Goal: Information Seeking & Learning: Learn about a topic

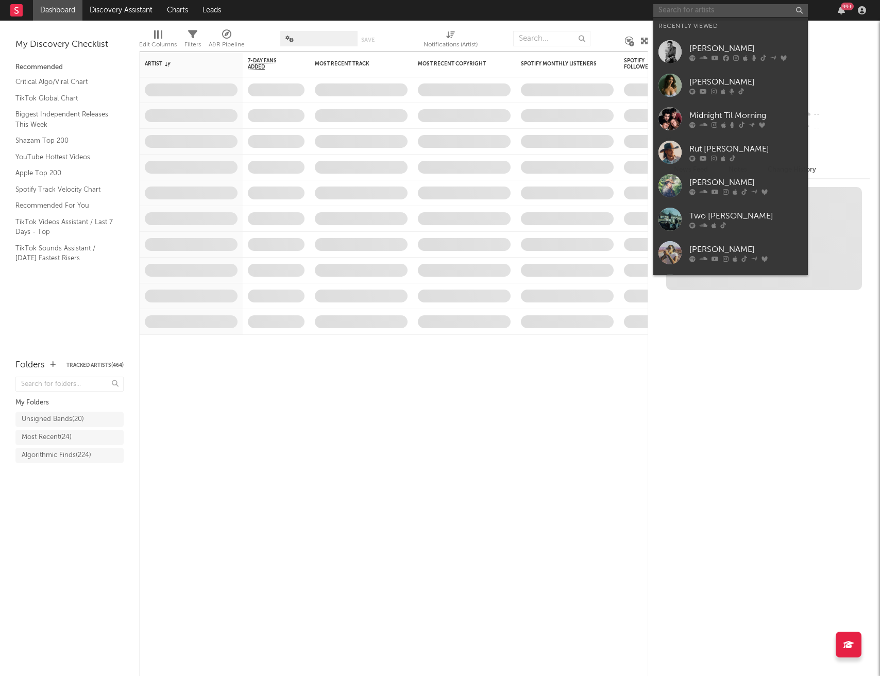
click at [706, 10] on input "text" at bounding box center [730, 10] width 155 height 13
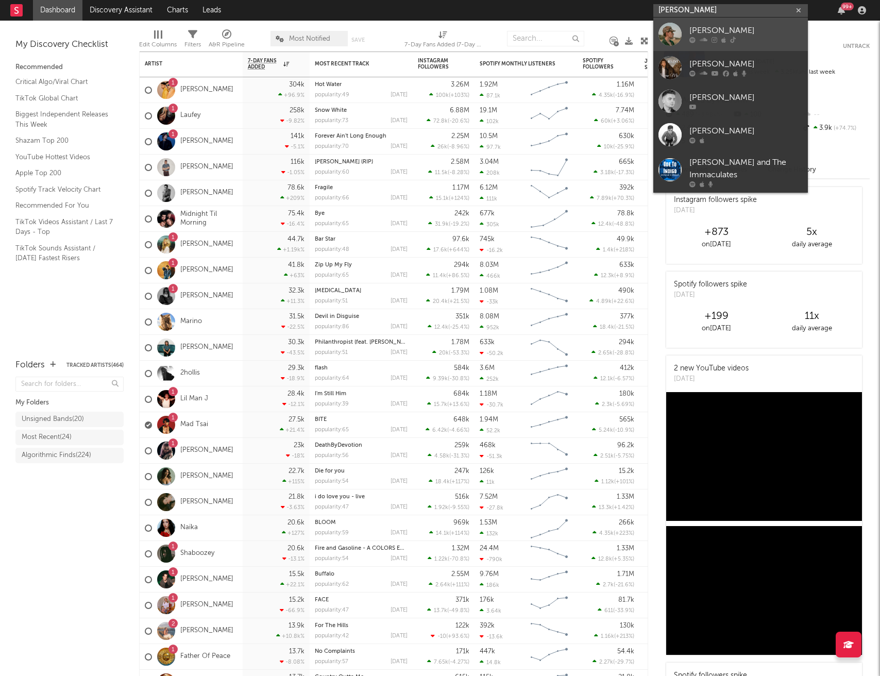
type input "[PERSON_NAME]"
click at [724, 29] on div "[PERSON_NAME]" at bounding box center [745, 31] width 113 height 12
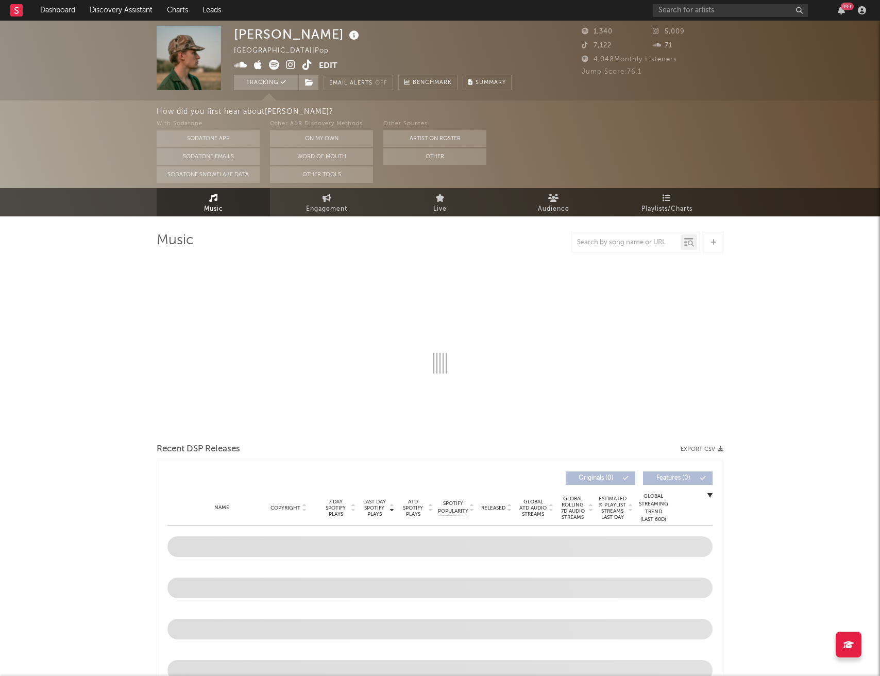
select select "6m"
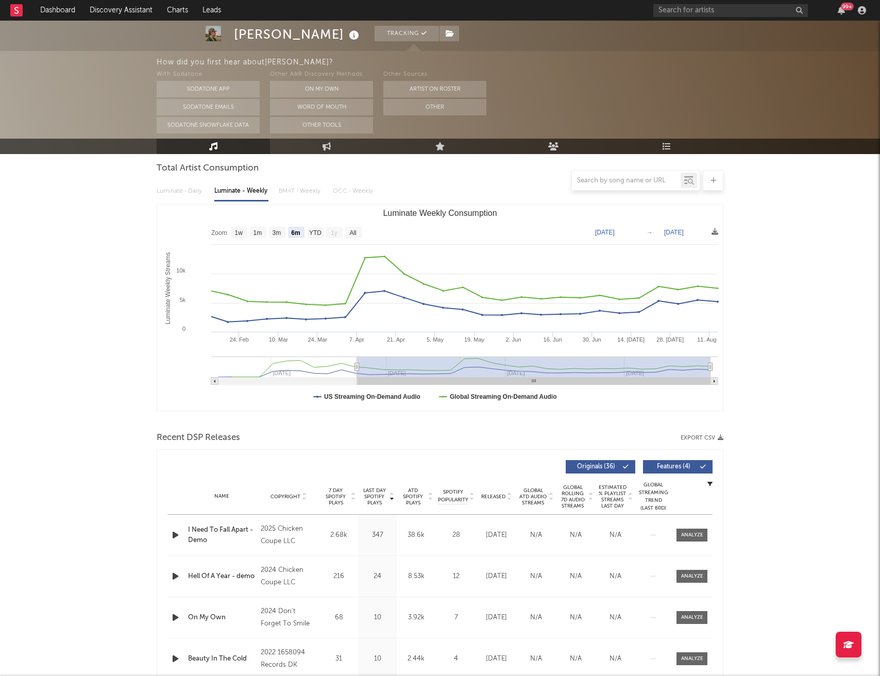
scroll to position [111, 0]
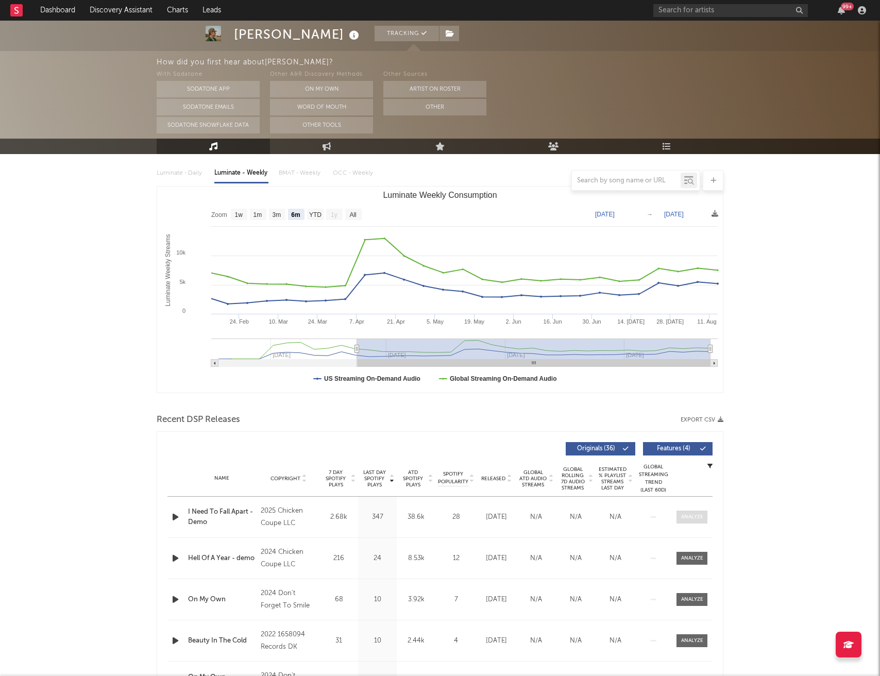
click at [688, 522] on span at bounding box center [691, 516] width 31 height 13
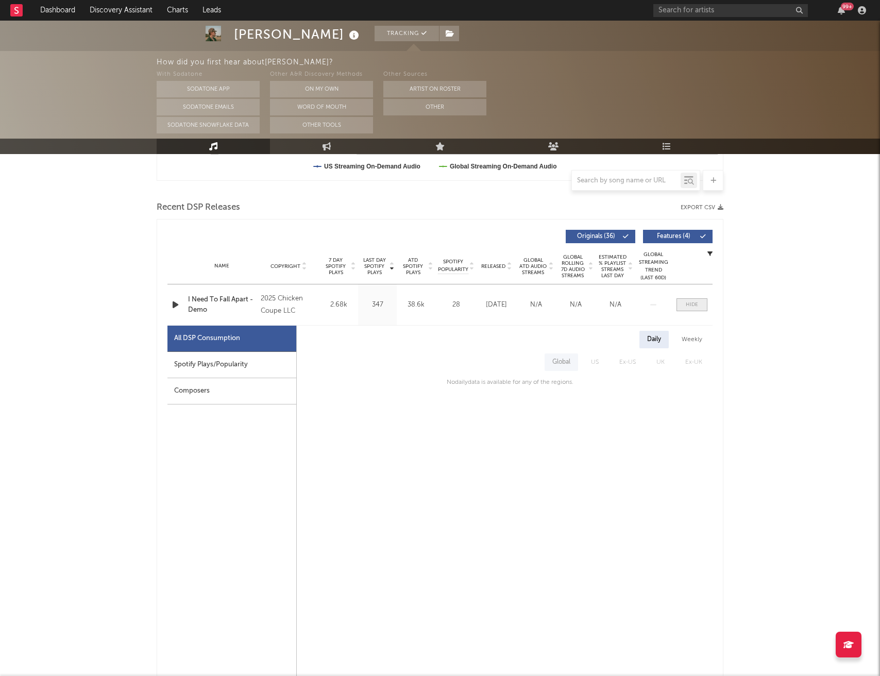
scroll to position [323, 0]
click at [695, 304] on div at bounding box center [691, 304] width 12 height 8
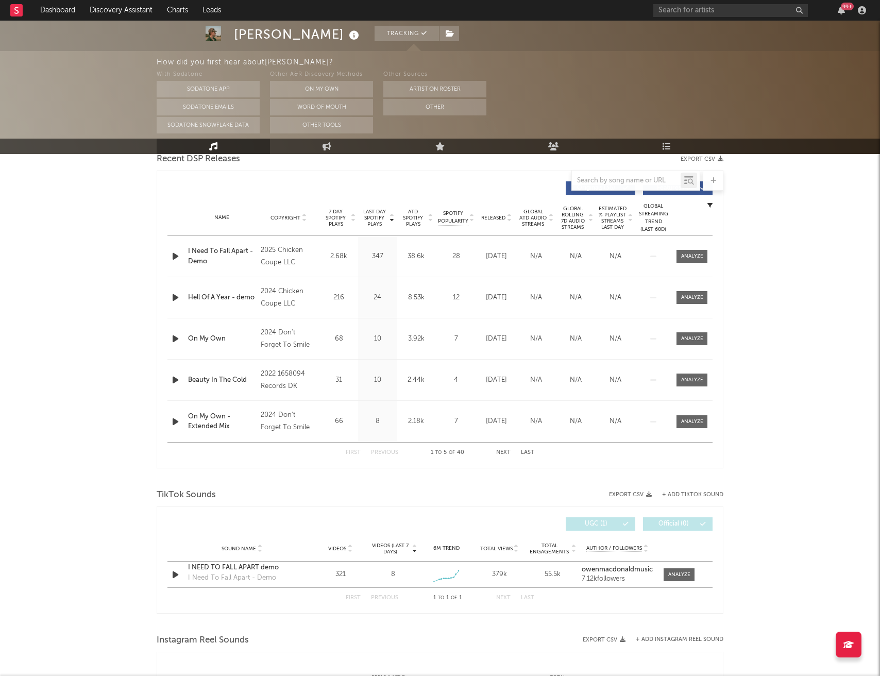
scroll to position [401, 0]
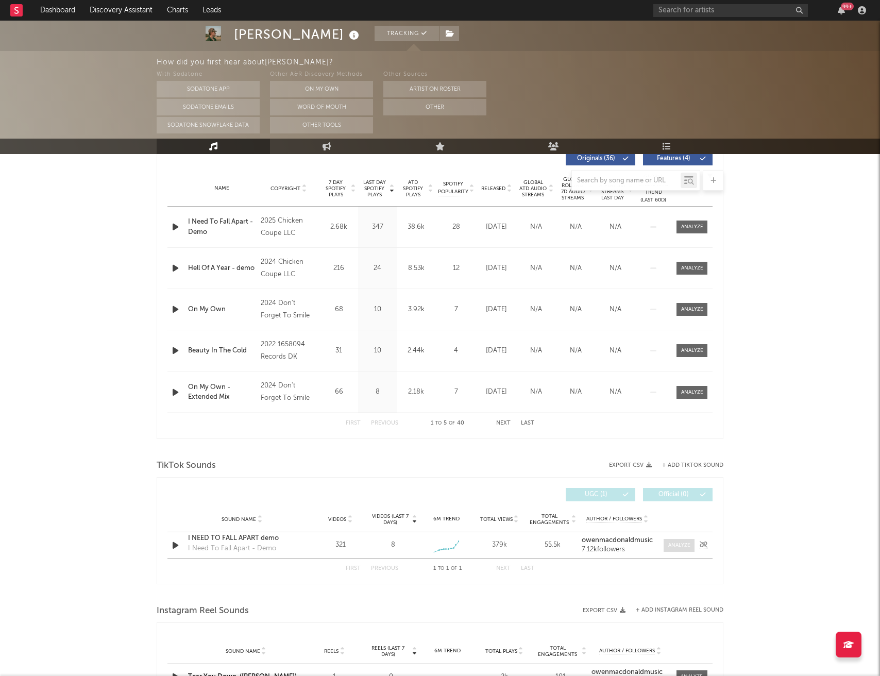
click at [683, 541] on div at bounding box center [679, 545] width 22 height 8
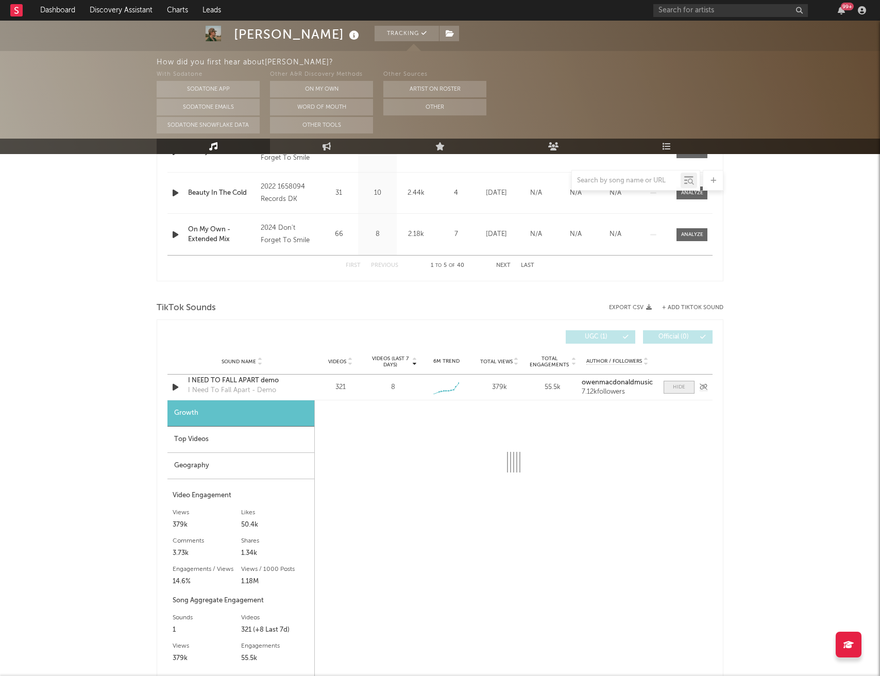
select select "1w"
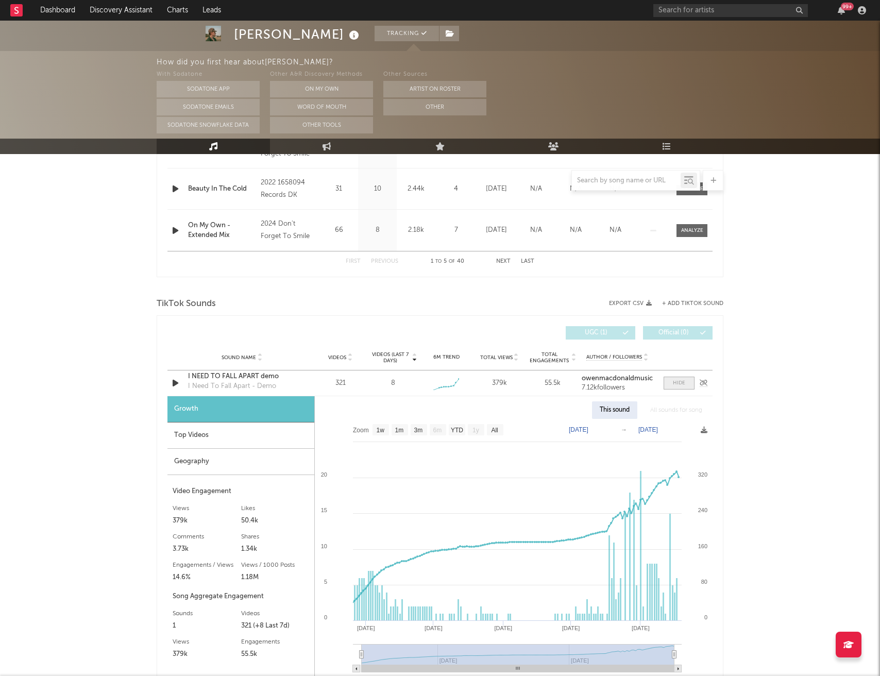
scroll to position [566, 0]
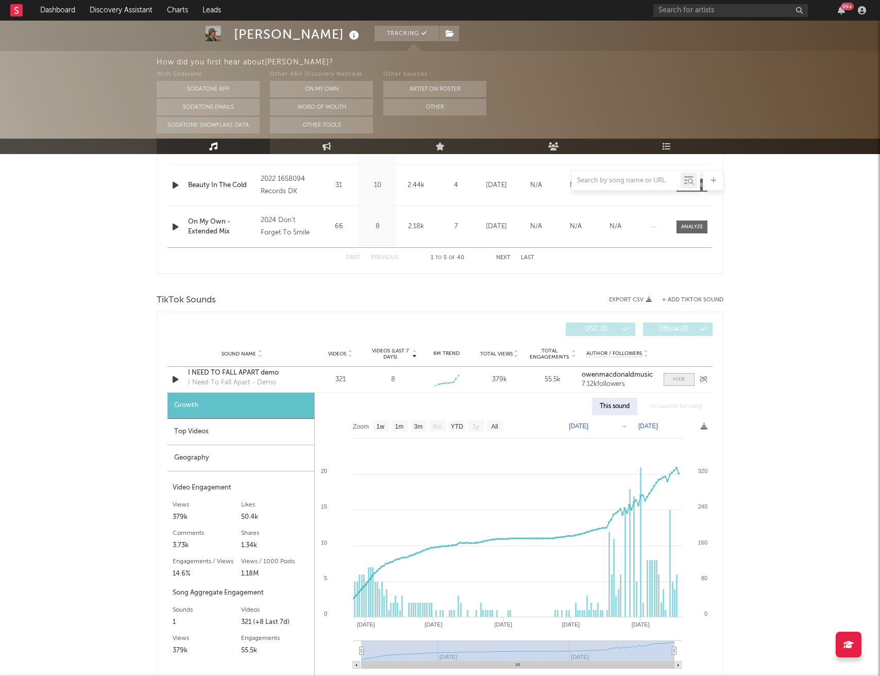
click at [675, 382] on div at bounding box center [679, 379] width 12 height 8
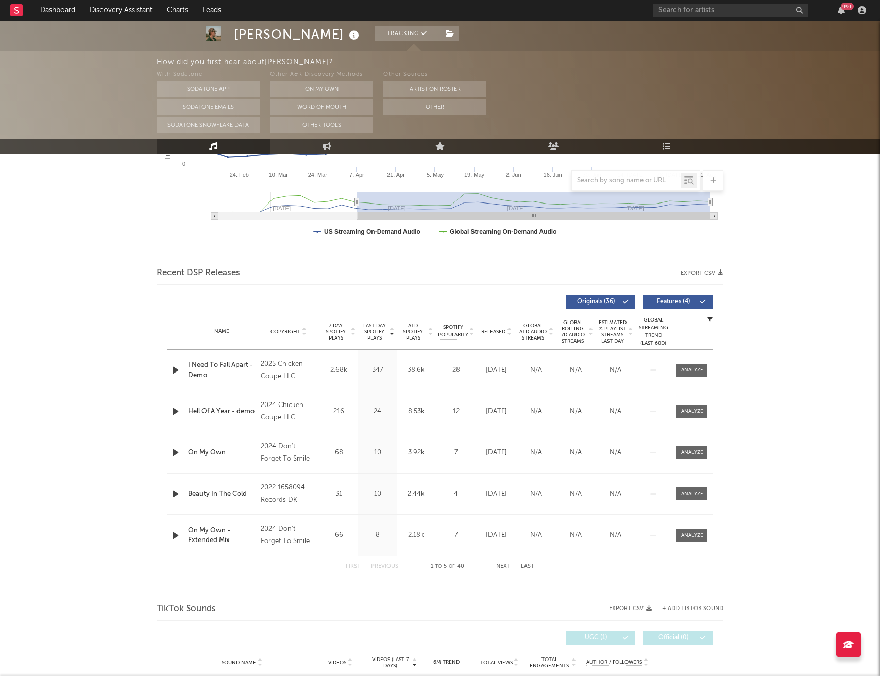
scroll to position [0, 0]
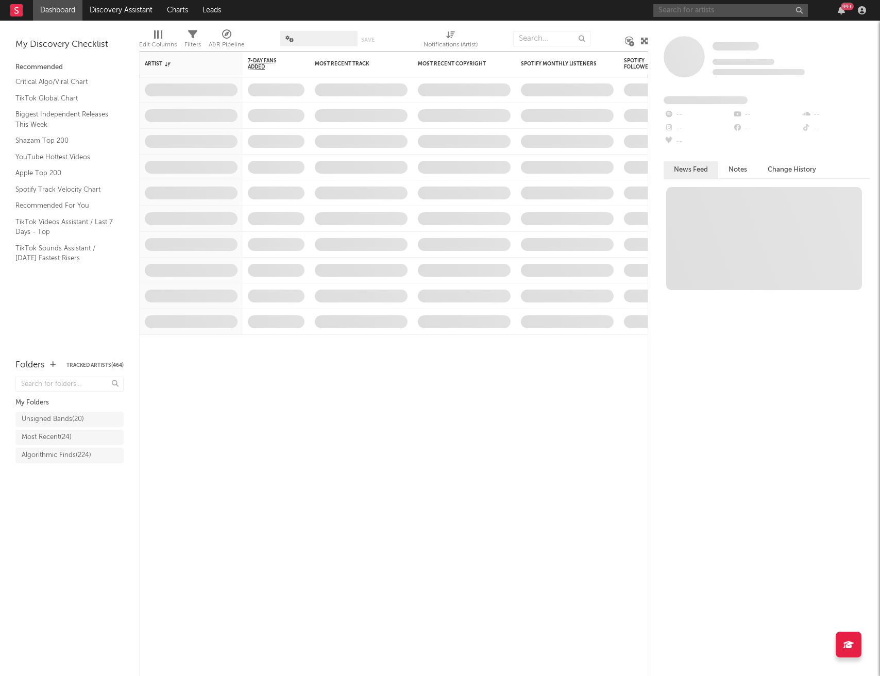
click at [726, 11] on input "text" at bounding box center [730, 10] width 155 height 13
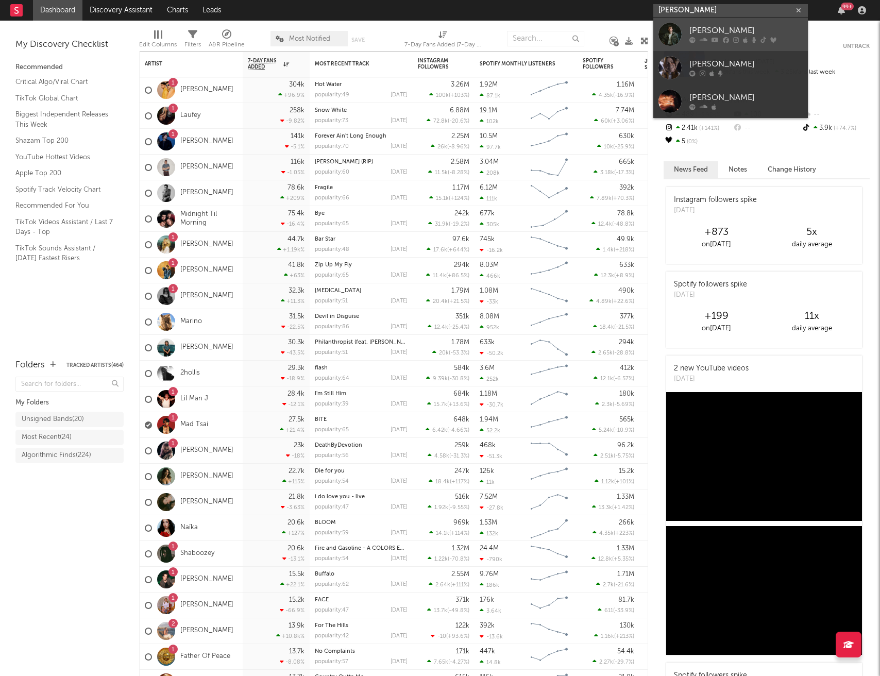
type input "payton smith"
click at [727, 26] on div "Payton Smith" at bounding box center [745, 31] width 113 height 12
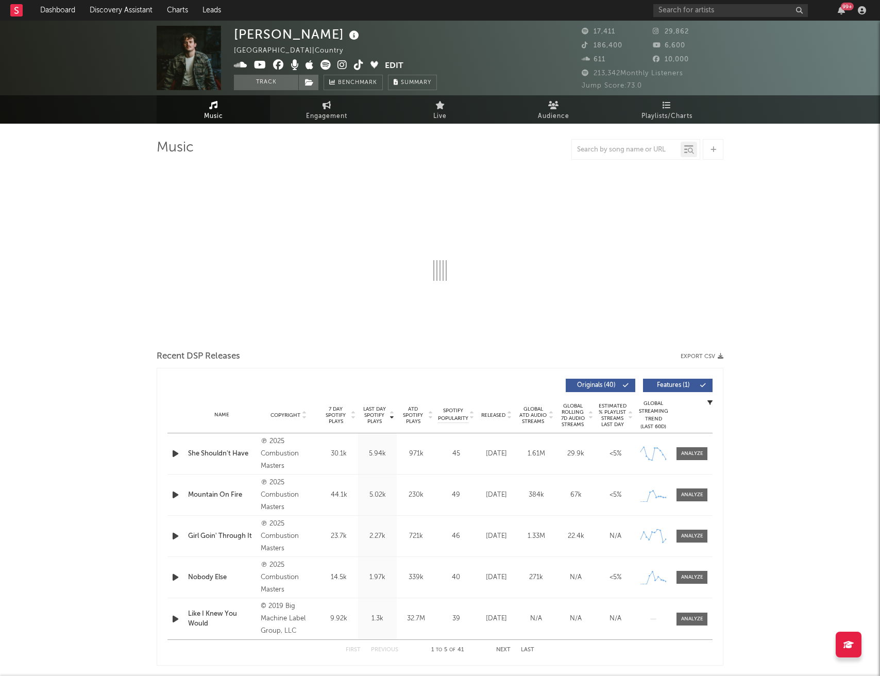
select select "6m"
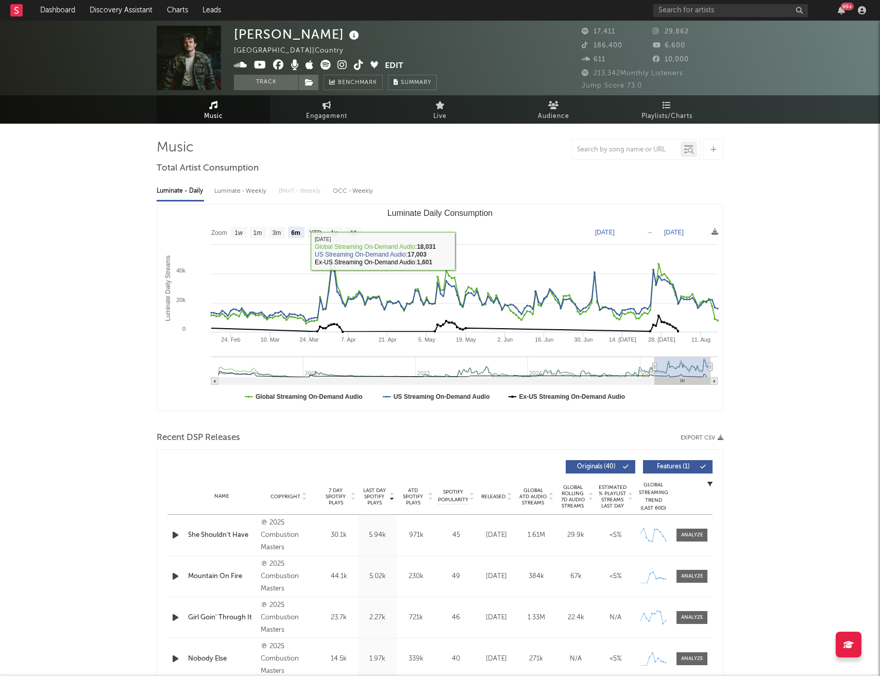
click at [242, 195] on div "Luminate - Weekly" at bounding box center [241, 191] width 54 height 18
select select "6m"
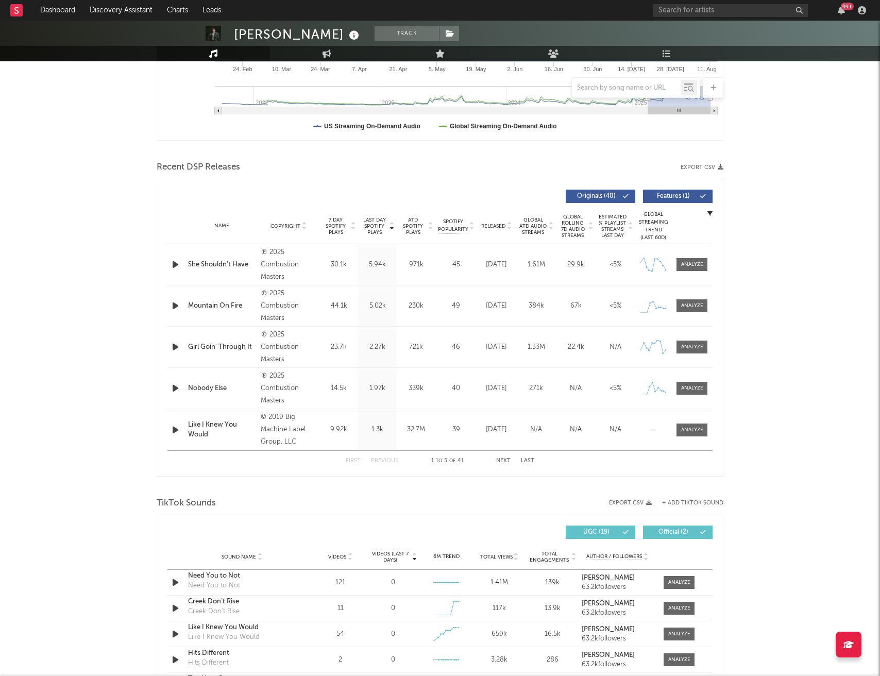
scroll to position [268, 0]
